Goal: Navigation & Orientation: Understand site structure

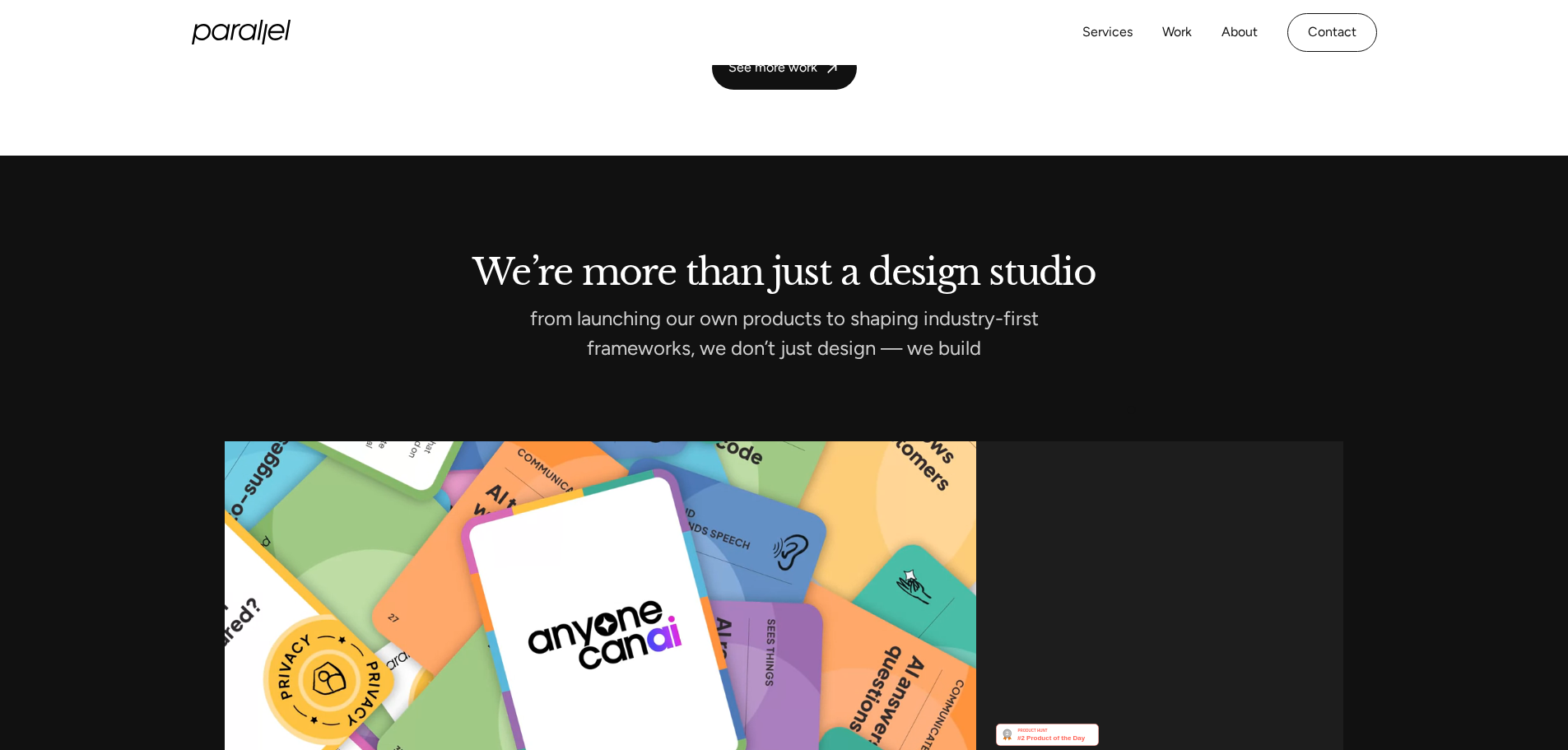
scroll to position [4871, 0]
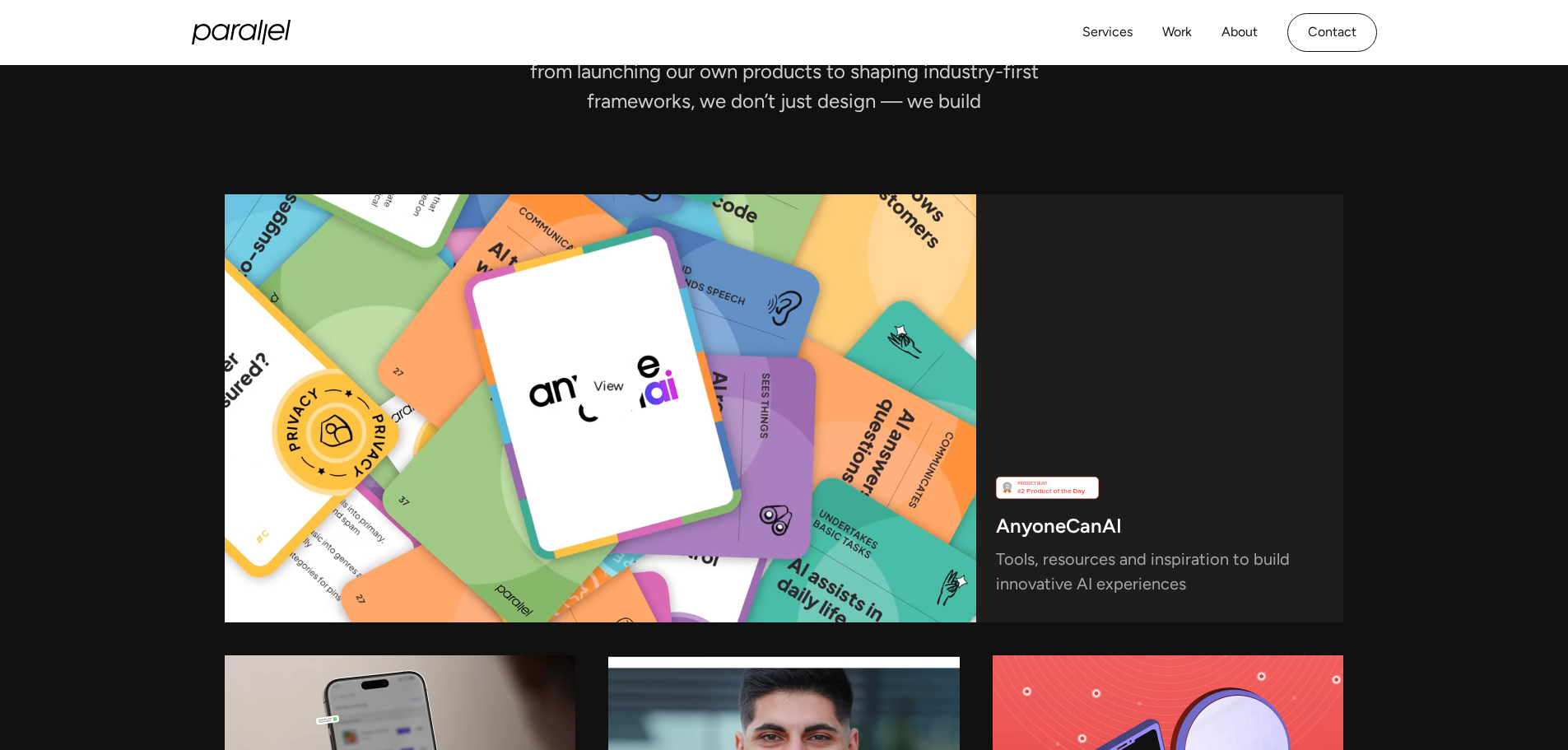
click at [609, 386] on video at bounding box center [601, 408] width 752 height 428
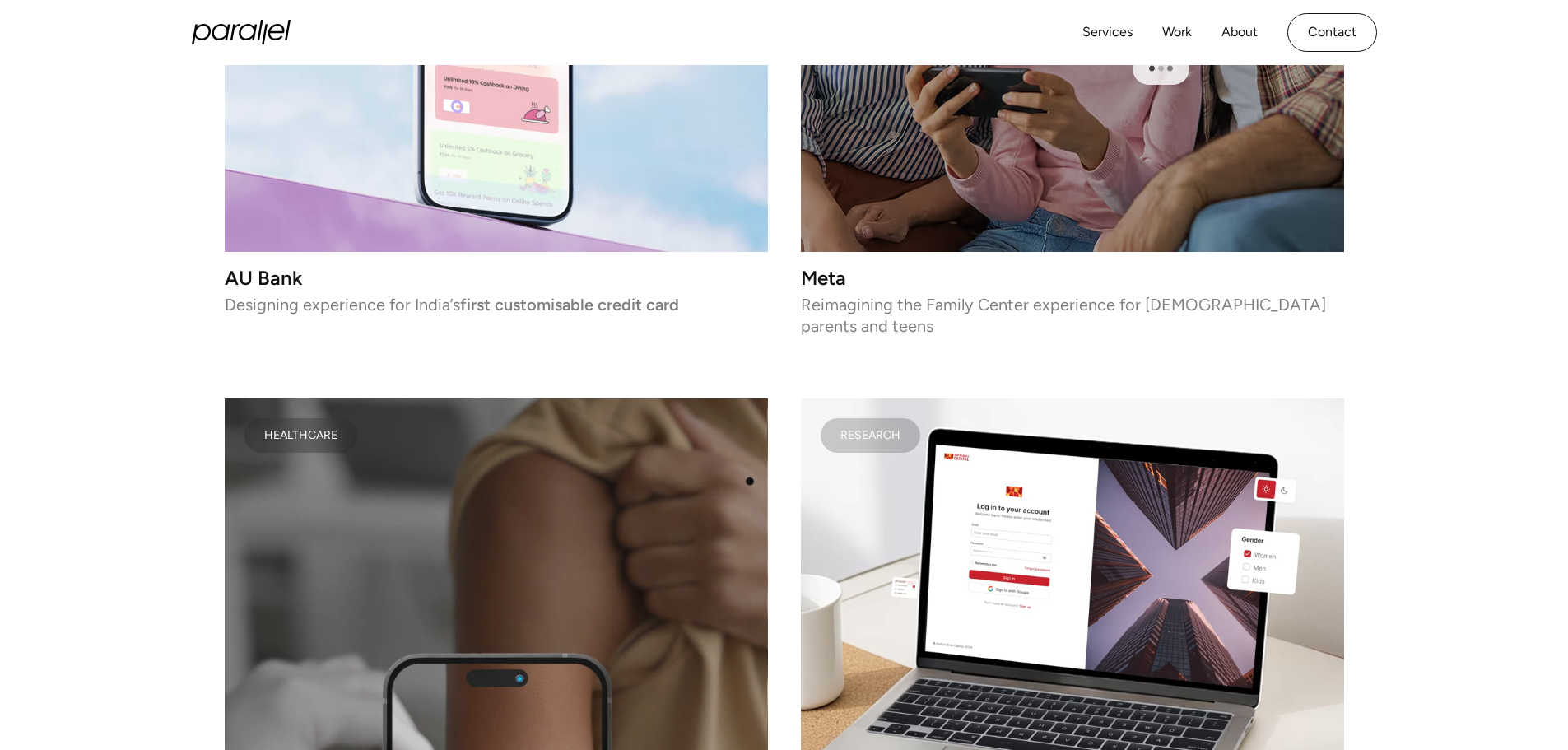
scroll to position [3718, 0]
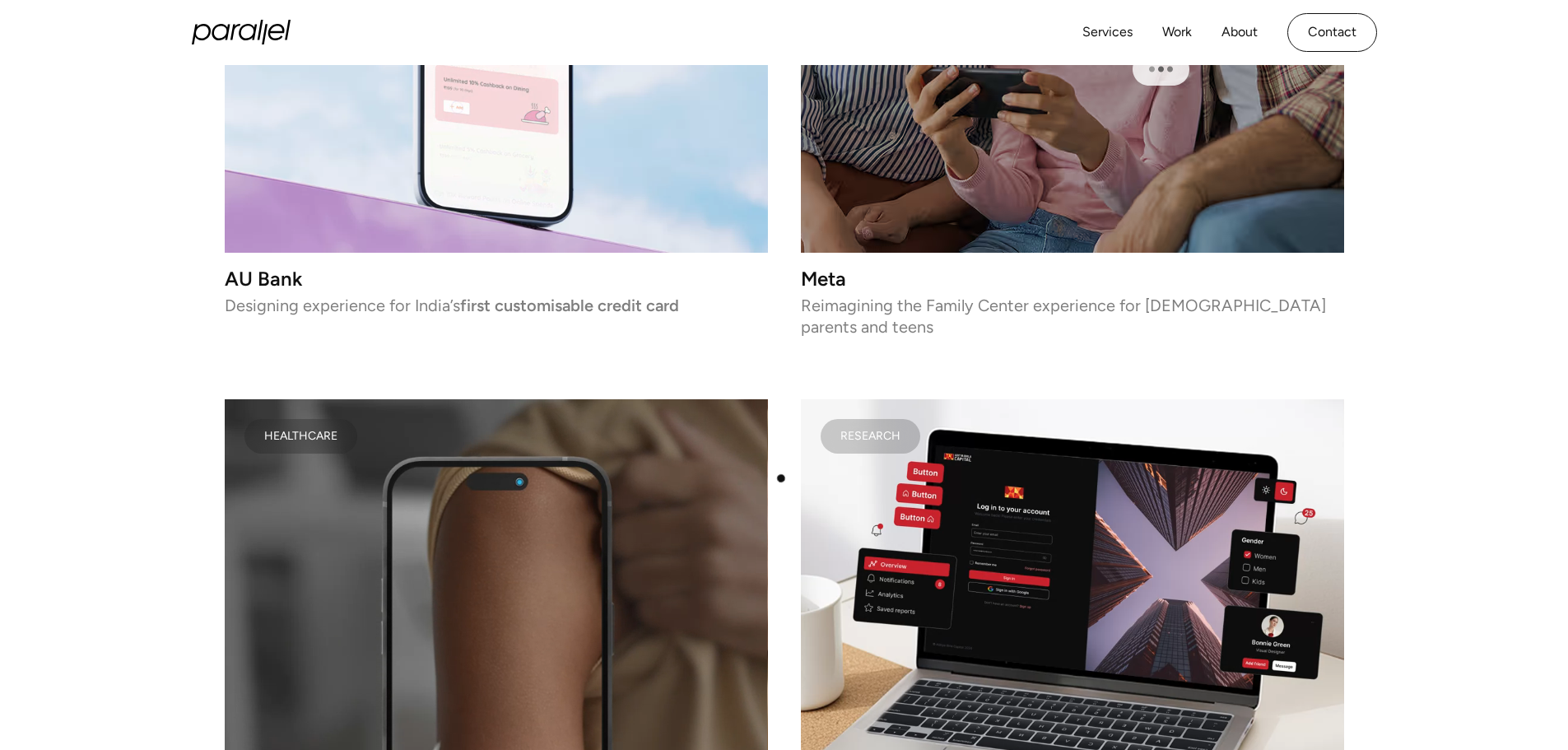
click at [781, 479] on div "FINTECH Gullak Helping 1M+ users grow their wealth with digital gold Fintech AU…" at bounding box center [784, 78] width 1119 height 1614
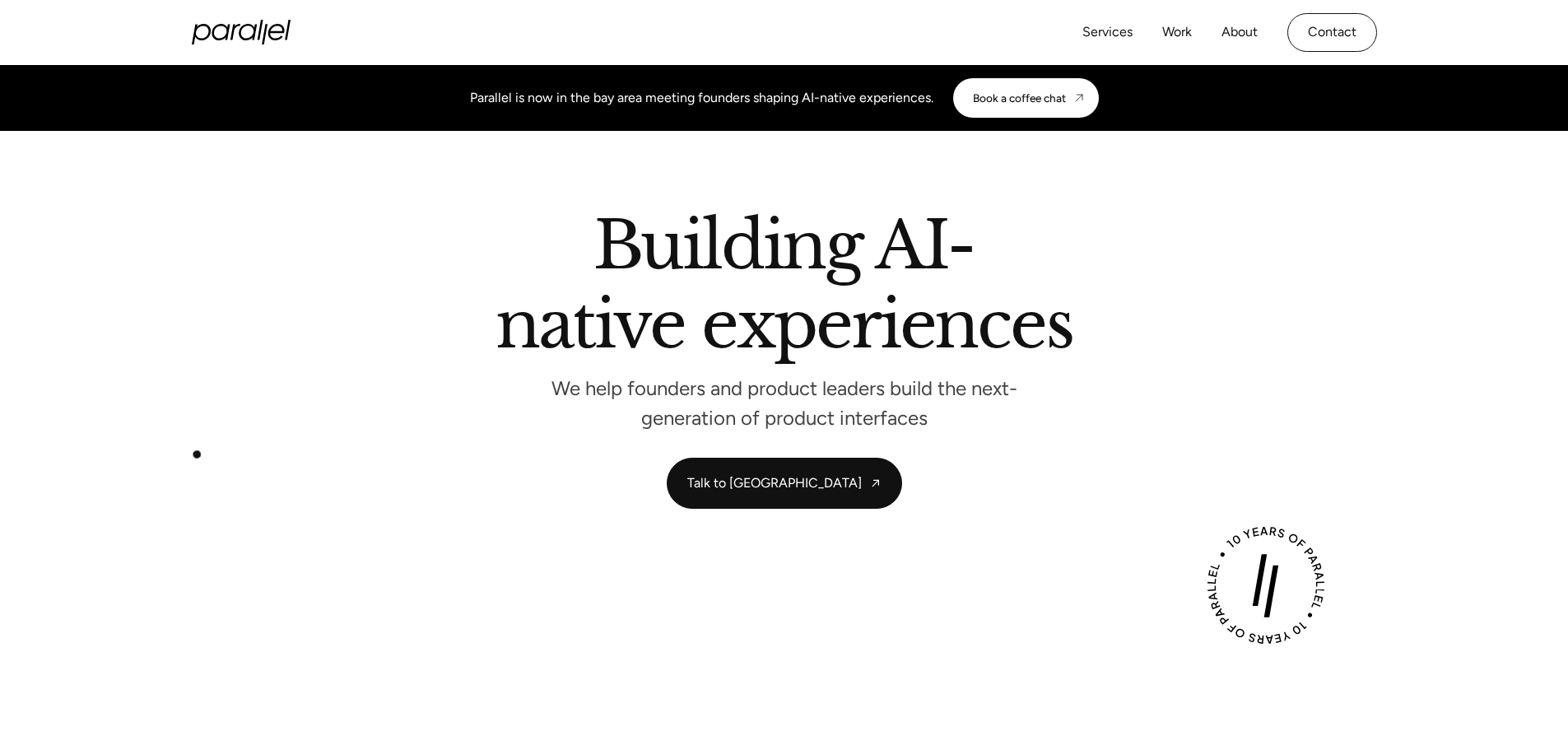
scroll to position [576, 0]
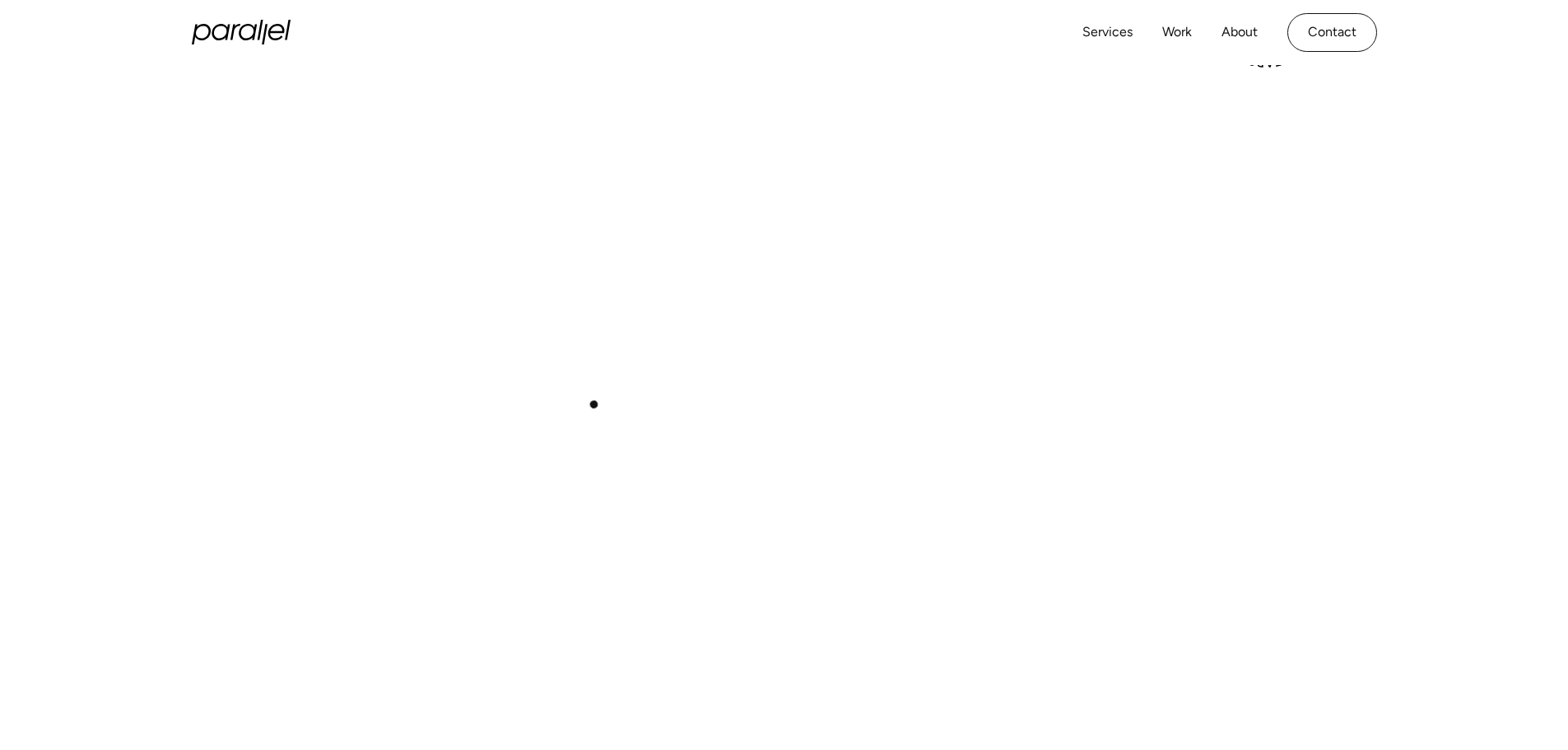
click at [860, 390] on div "Play with Sound" at bounding box center [784, 348] width 1185 height 667
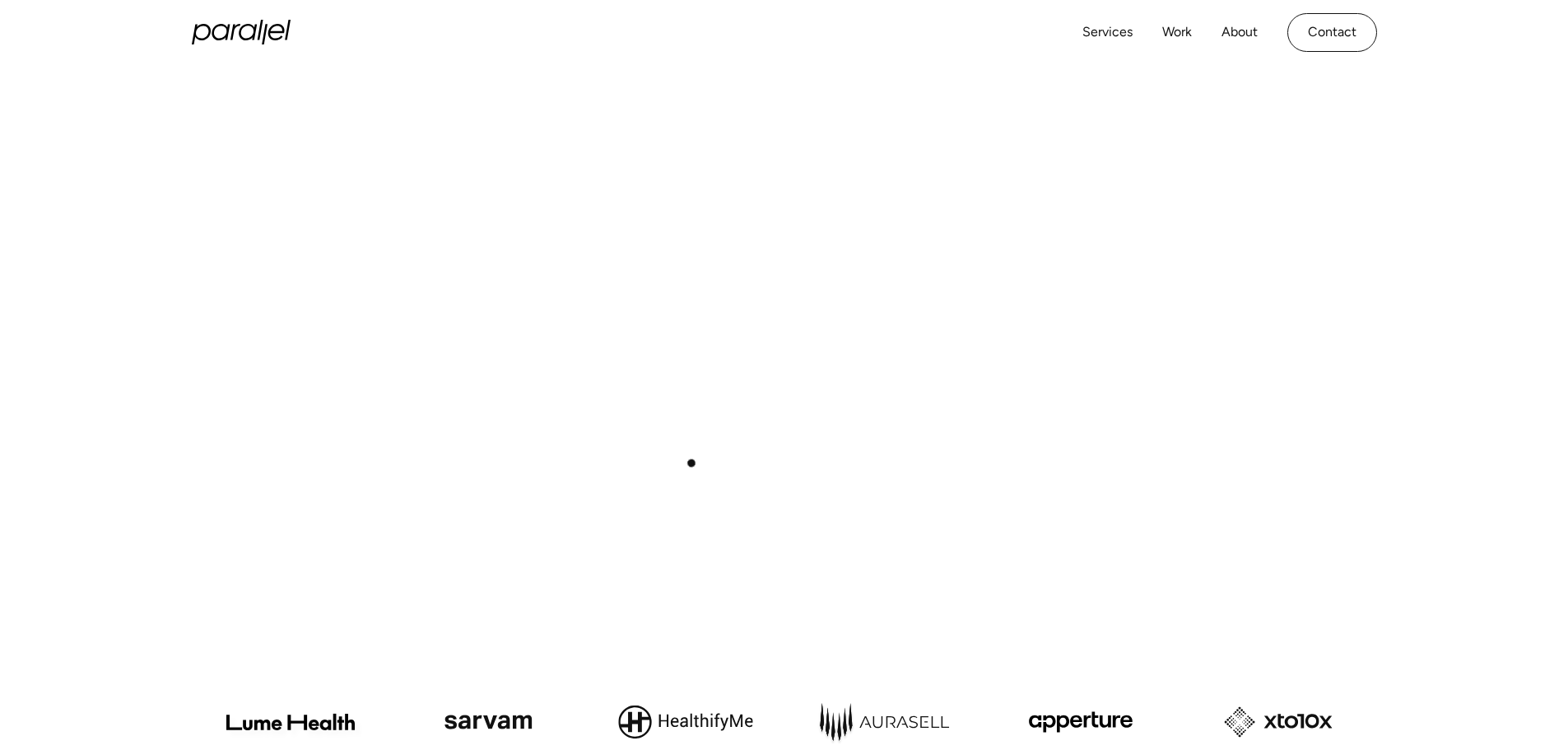
scroll to position [412, 0]
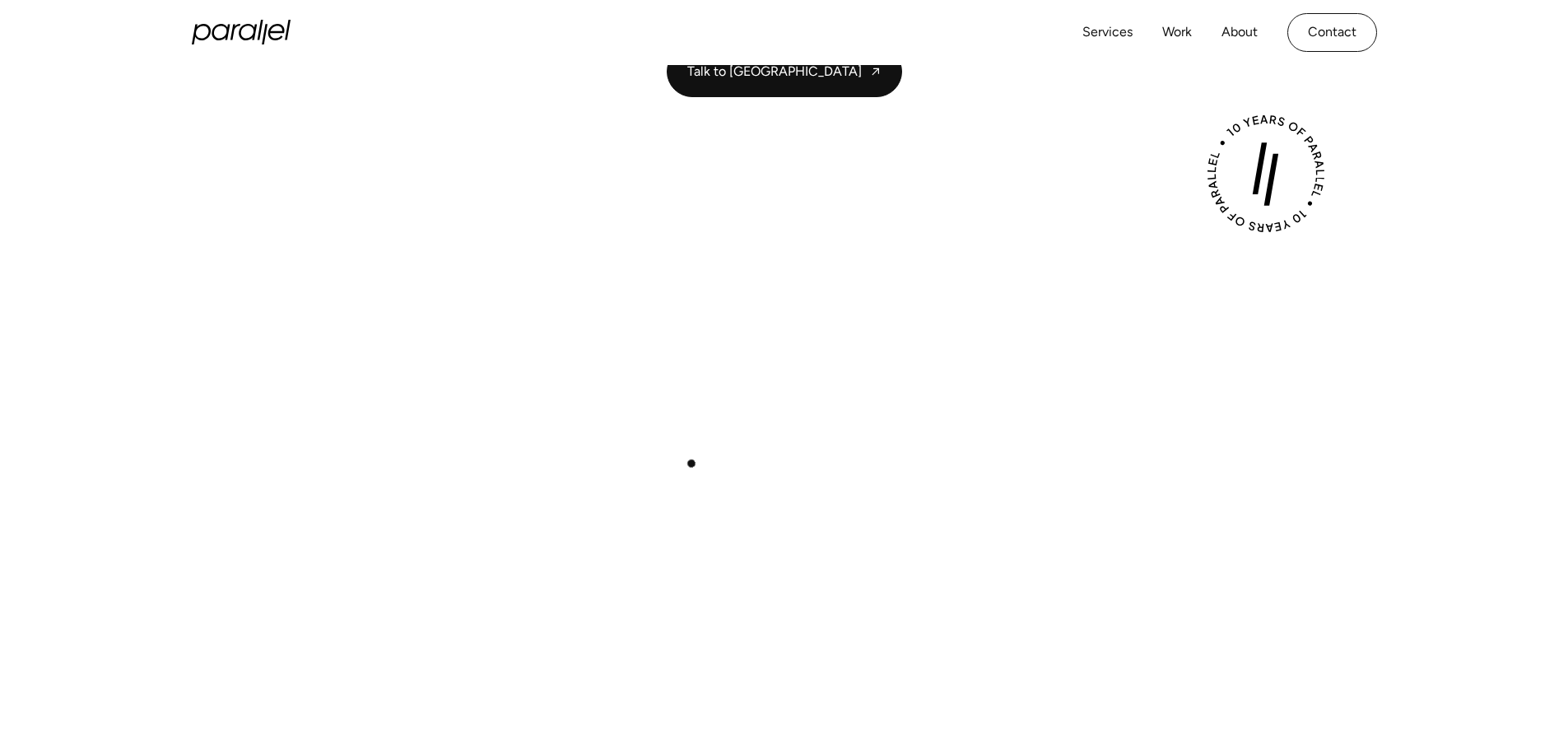
click at [691, 464] on div "Play with Sound" at bounding box center [784, 513] width 1185 height 667
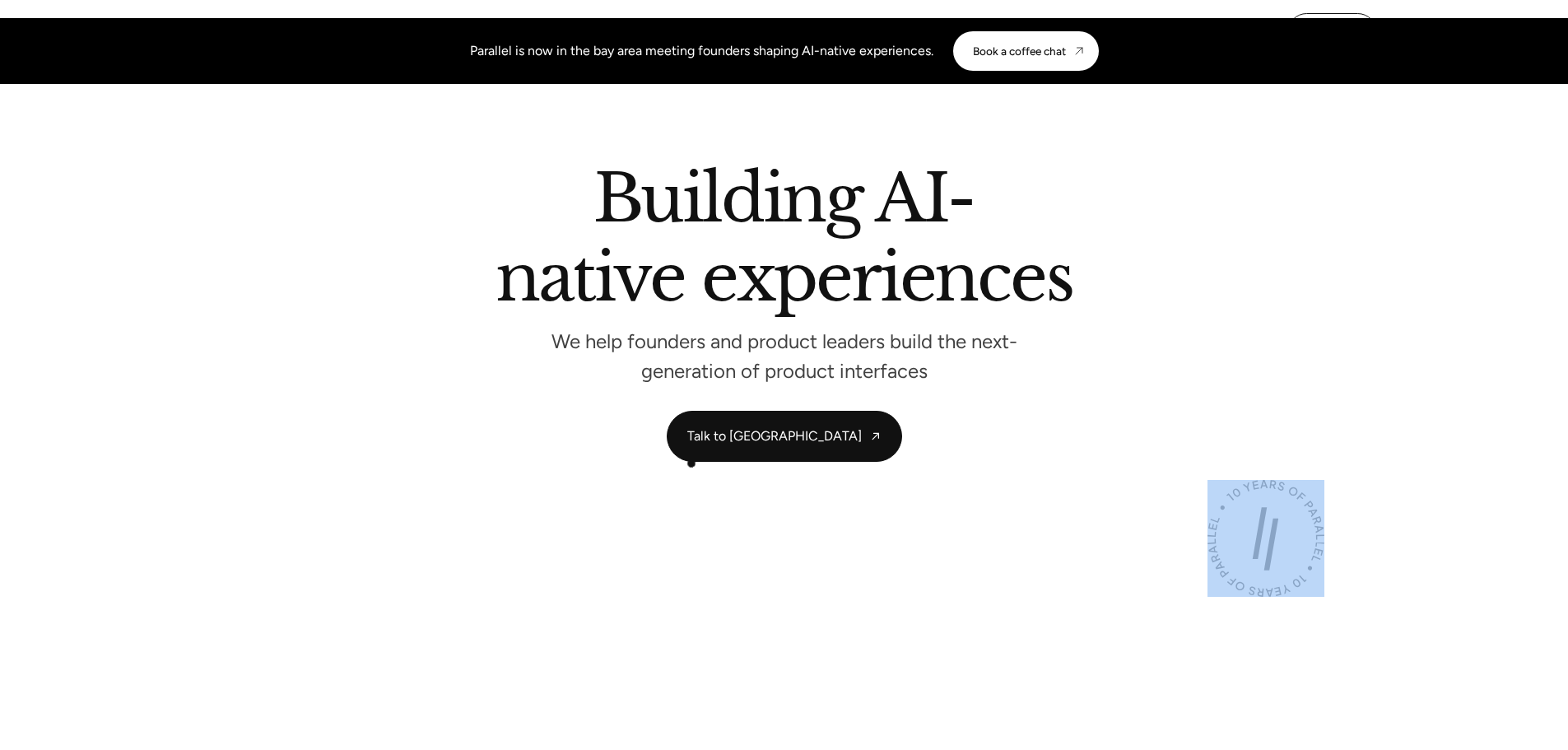
scroll to position [0, 0]
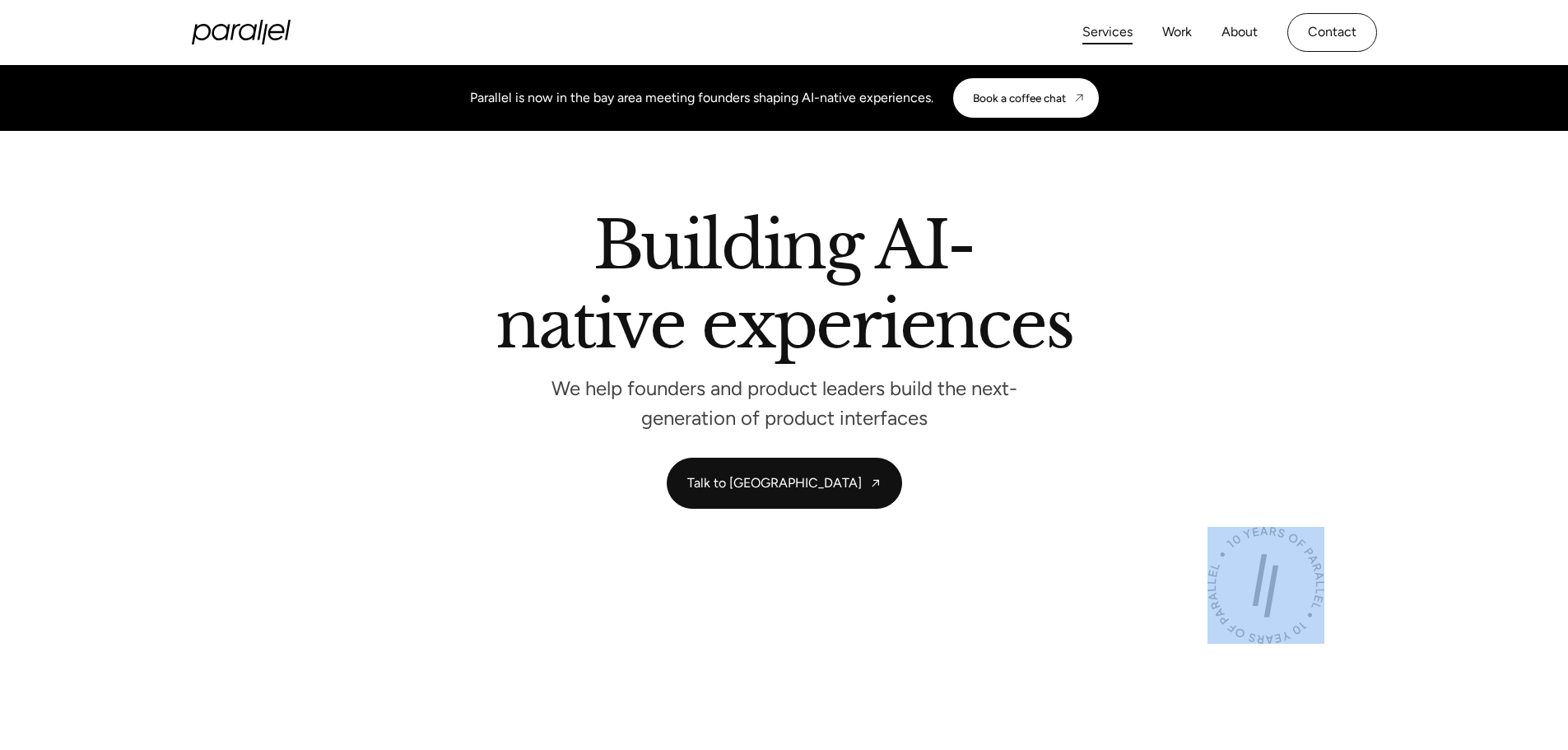
click at [1098, 32] on link "Services" at bounding box center [1107, 33] width 50 height 24
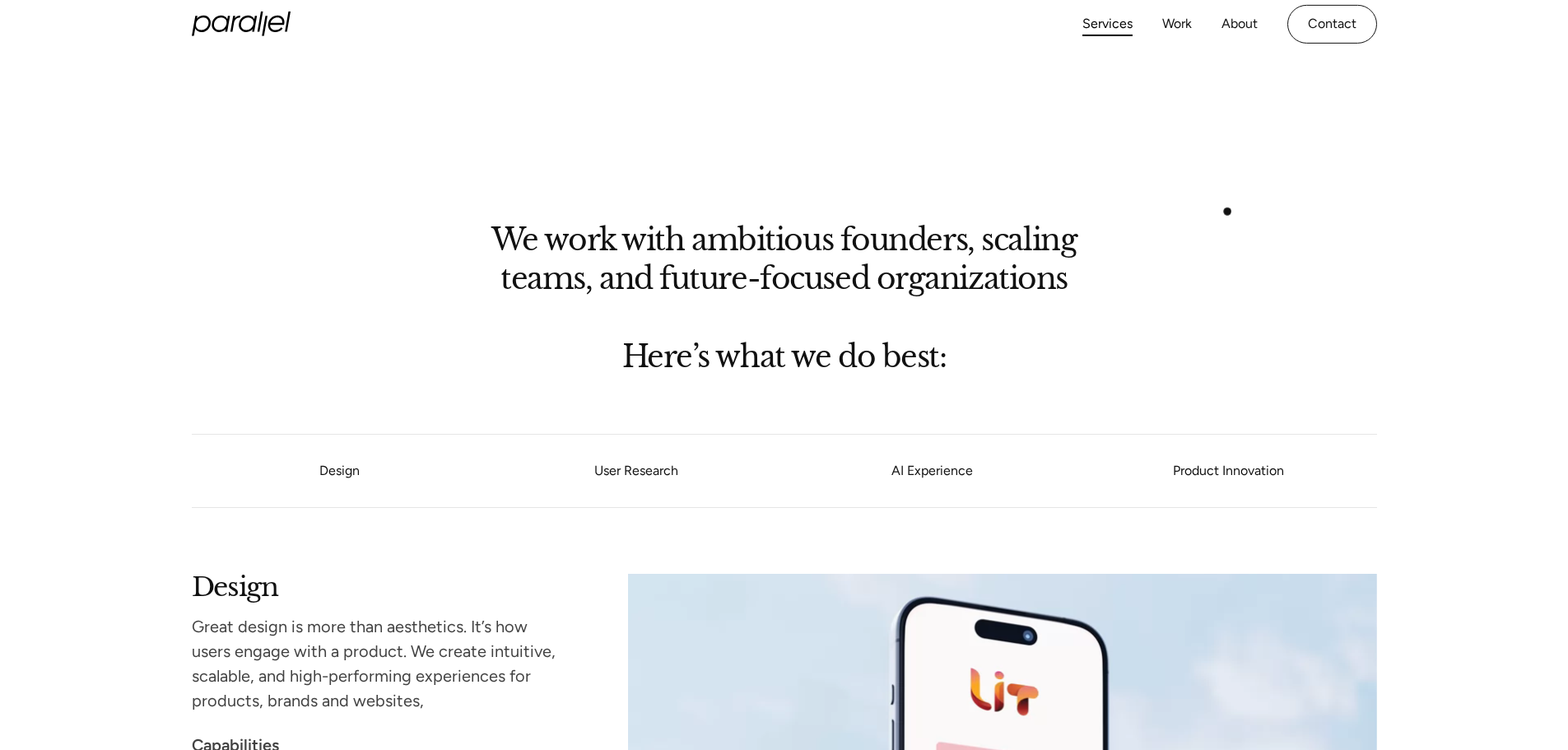
scroll to position [659, 0]
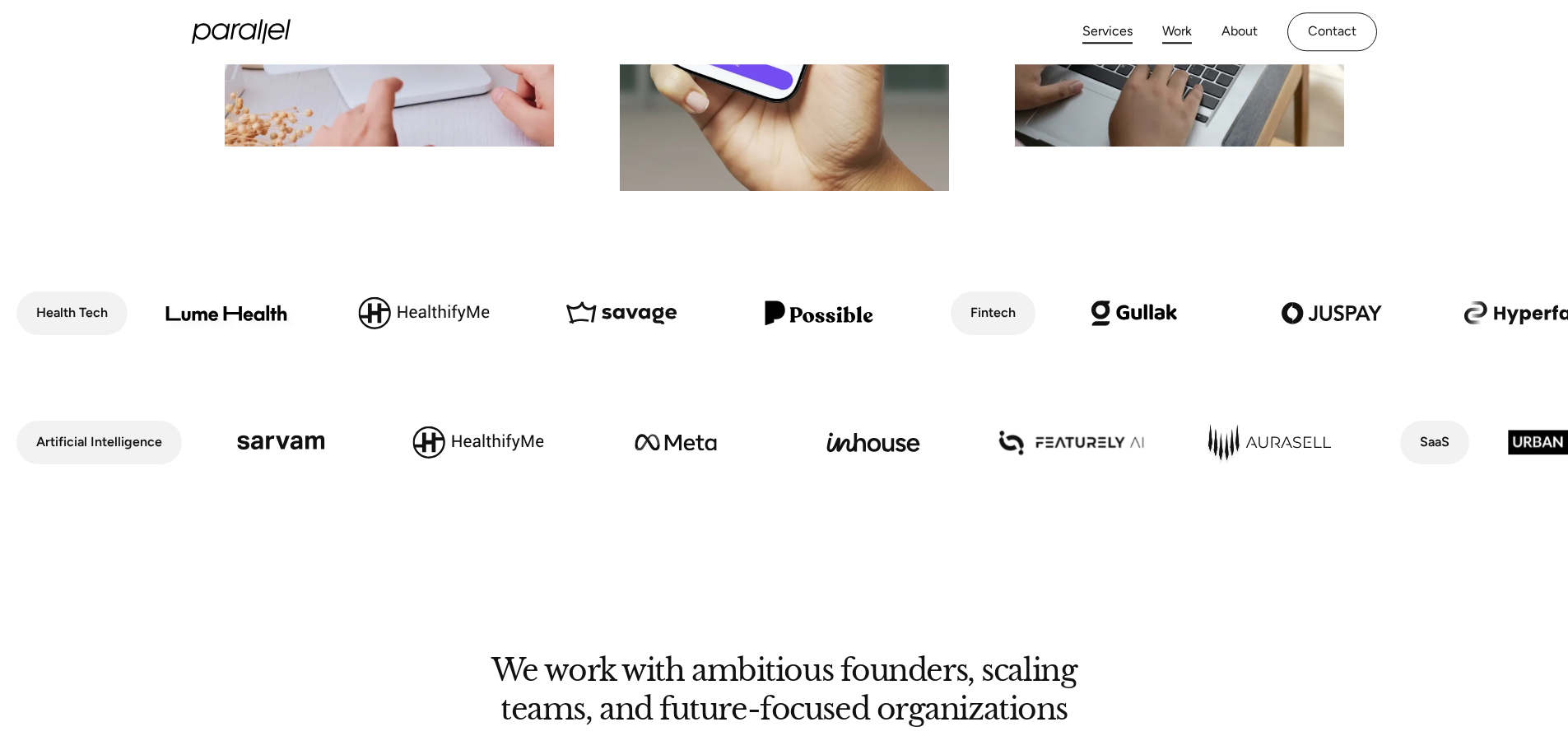
click at [1176, 29] on link "Work" at bounding box center [1176, 32] width 30 height 24
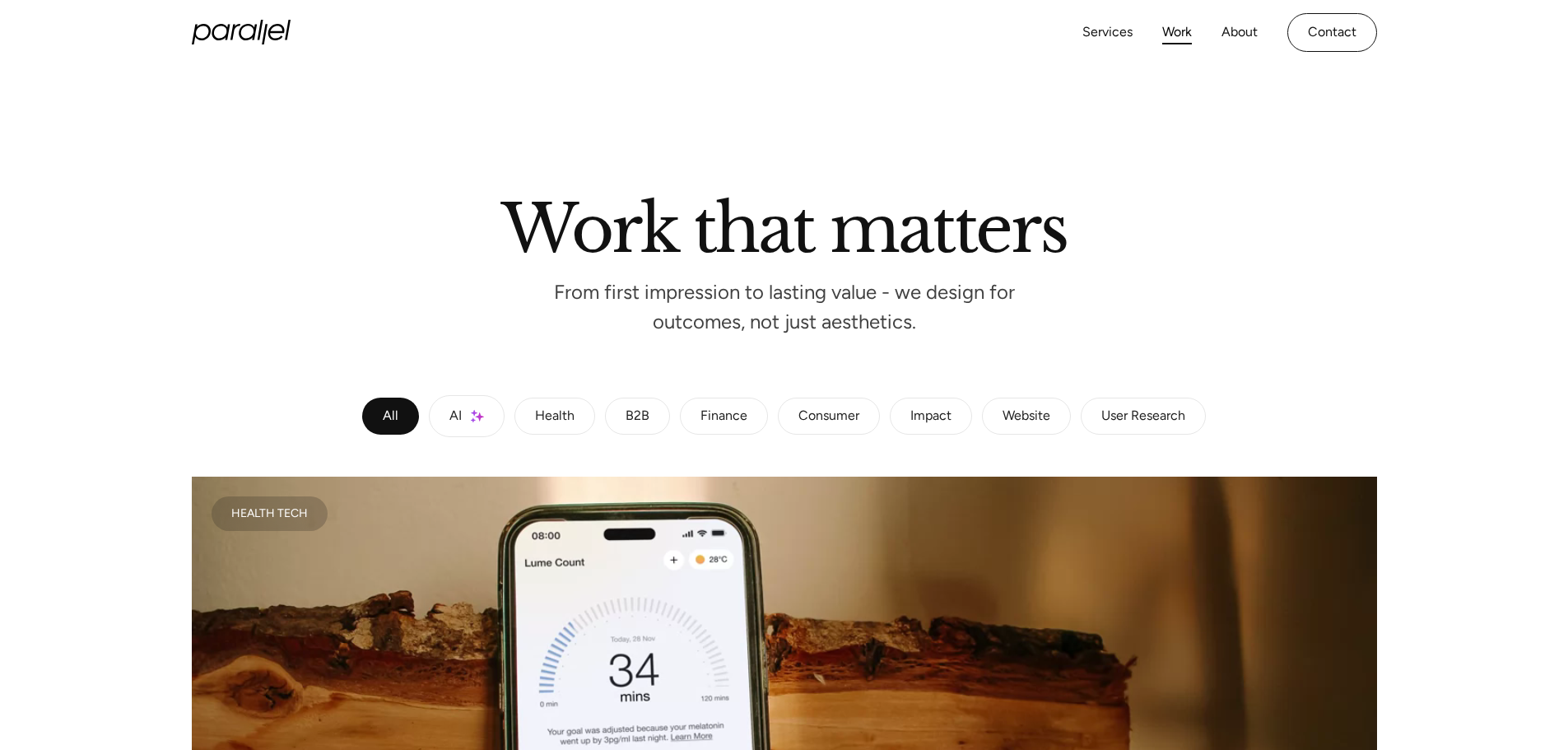
scroll to position [412, 0]
